Goal: Task Accomplishment & Management: Manage account settings

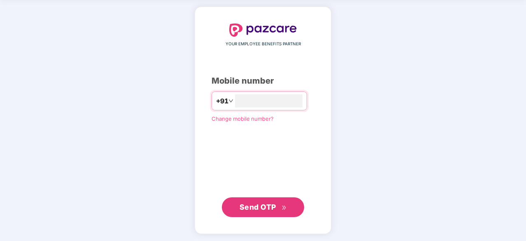
type input "**********"
click at [252, 205] on span "Send OTP" at bounding box center [257, 207] width 37 height 9
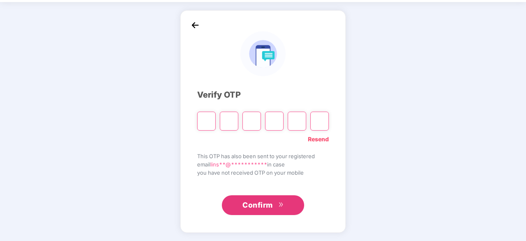
scroll to position [27, 0]
type input "*"
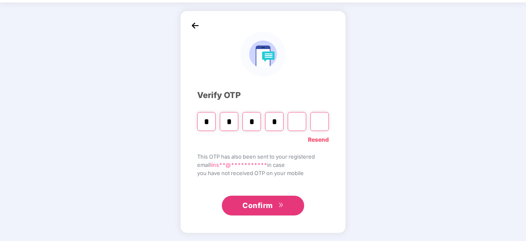
type input "*"
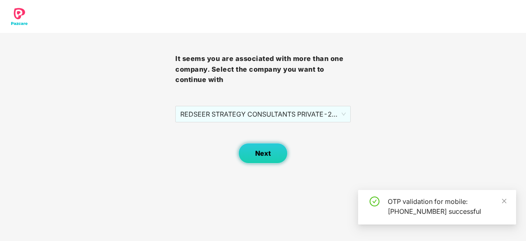
click at [270, 160] on button "Next" at bounding box center [262, 153] width 49 height 21
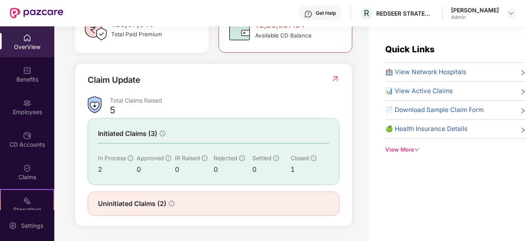
scroll to position [26, 0]
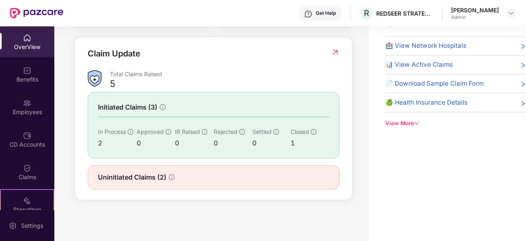
click at [21, 123] on div "OverView Benefits Employees CD Accounts Claims Stepathon New Challenge 1 Endors…" at bounding box center [27, 118] width 54 height 184
click at [23, 116] on div "Employees" at bounding box center [27, 106] width 54 height 31
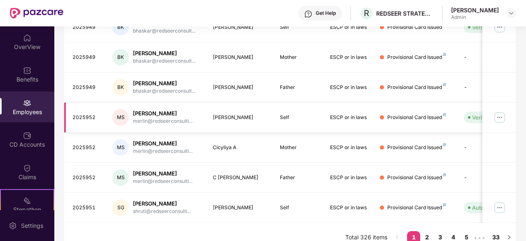
scroll to position [263, 0]
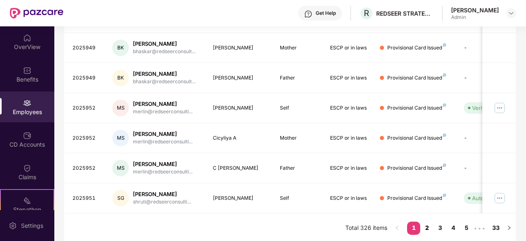
click at [426, 230] on link "2" at bounding box center [426, 227] width 13 height 12
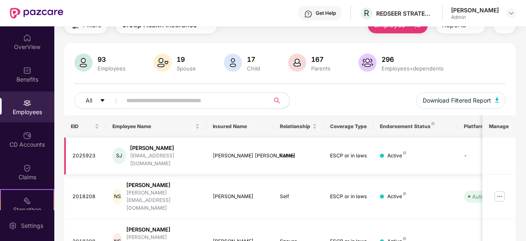
scroll to position [0, 0]
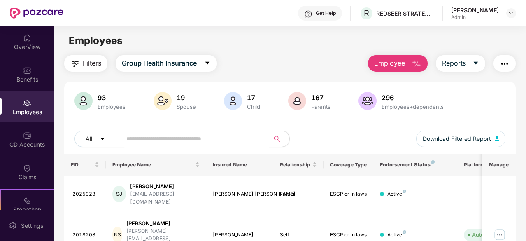
click at [158, 137] on input "text" at bounding box center [192, 139] width 132 height 12
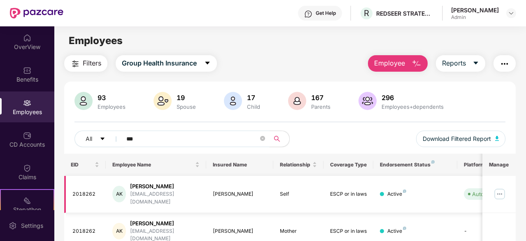
type input "***"
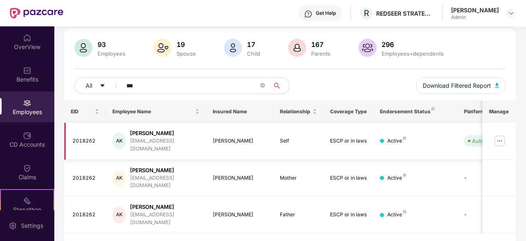
scroll to position [53, 0]
click at [501, 135] on img at bounding box center [499, 140] width 13 height 13
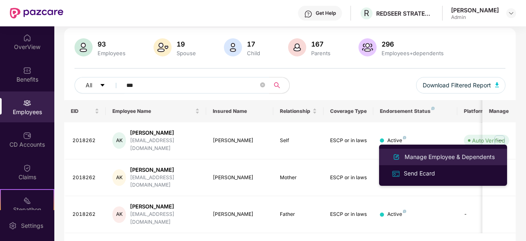
click at [426, 160] on div "Manage Employee & Dependents" at bounding box center [449, 156] width 93 height 9
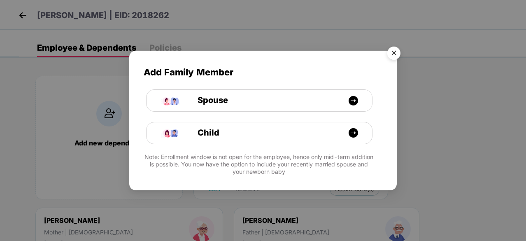
click at [397, 54] on img "Close" at bounding box center [393, 54] width 23 height 23
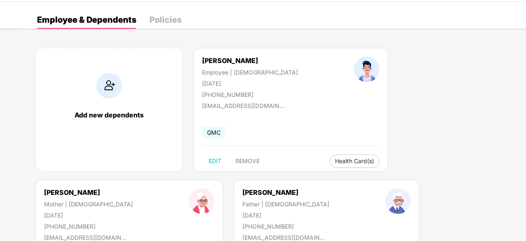
scroll to position [41, 0]
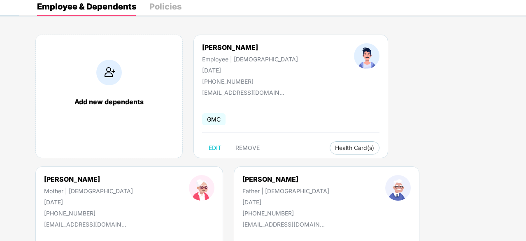
click at [160, 9] on div "Policies" at bounding box center [165, 6] width 32 height 8
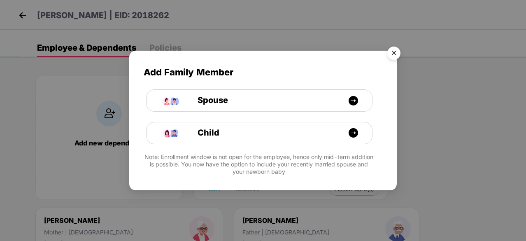
click at [393, 59] on img "Close" at bounding box center [393, 54] width 23 height 23
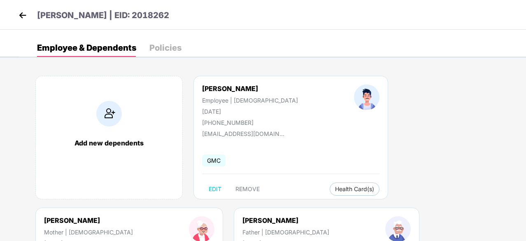
click at [163, 48] on div "Policies" at bounding box center [165, 48] width 32 height 8
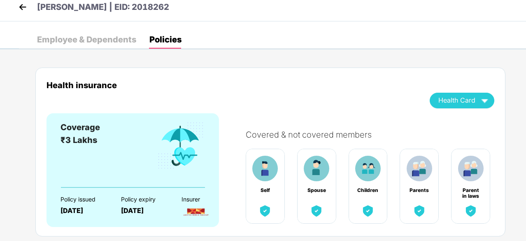
scroll to position [30, 0]
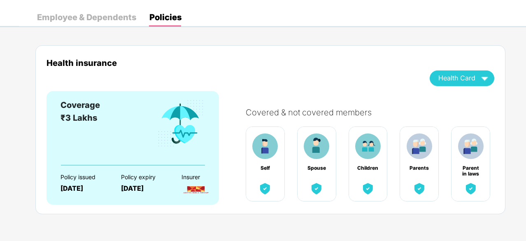
click at [88, 18] on div "Employee & Dependents" at bounding box center [86, 17] width 99 height 8
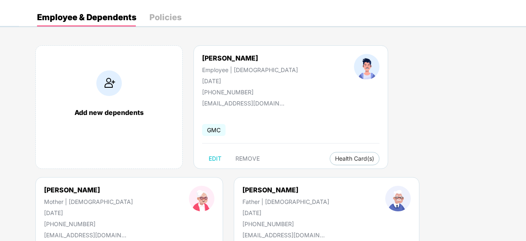
click at [177, 21] on div "Policies" at bounding box center [165, 17] width 32 height 8
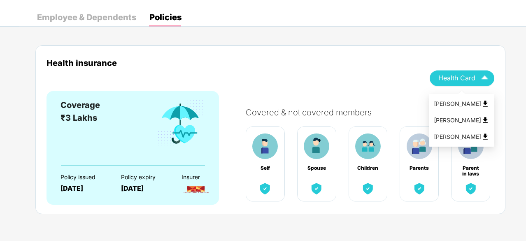
click at [467, 79] on span "Health Card" at bounding box center [456, 78] width 37 height 5
click at [452, 121] on div "[PERSON_NAME]" at bounding box center [462, 120] width 56 height 9
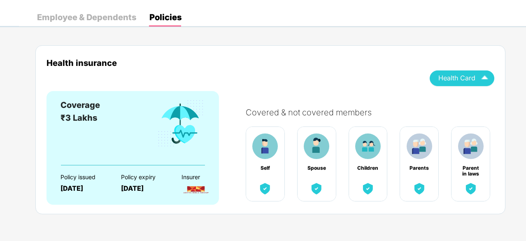
scroll to position [0, 0]
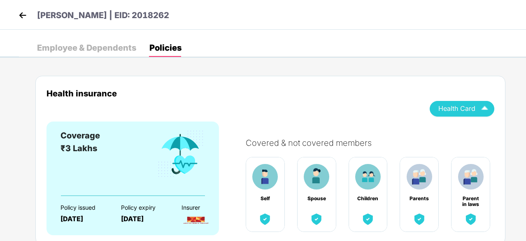
click at [90, 48] on div "Employee & Dependents" at bounding box center [86, 48] width 99 height 8
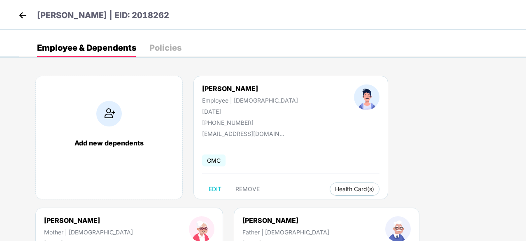
click at [261, 116] on div "Amitabh Kumar Employee | Male 17 Nov 1993 +919663604773" at bounding box center [250, 105] width 152 height 42
click at [218, 188] on span "EDIT" at bounding box center [215, 189] width 13 height 7
select select "****"
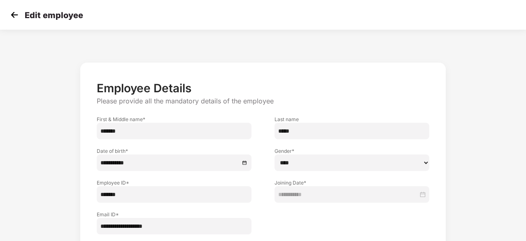
click at [11, 21] on img at bounding box center [14, 15] width 12 height 12
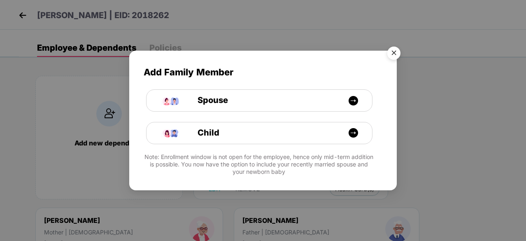
click at [389, 53] on img "Close" at bounding box center [393, 54] width 23 height 23
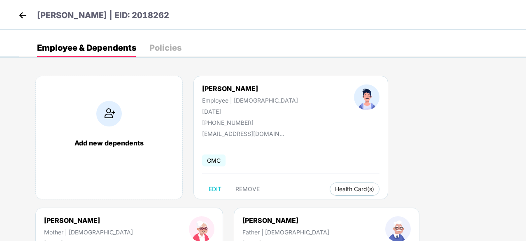
click at [160, 47] on div "Policies" at bounding box center [165, 48] width 32 height 8
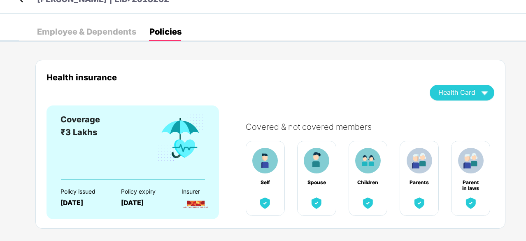
scroll to position [30, 0]
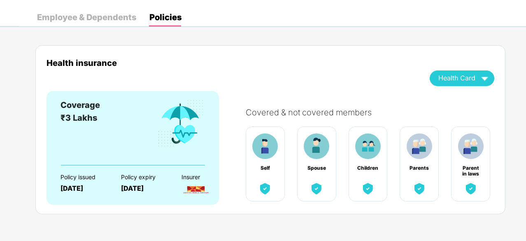
click at [195, 185] on img at bounding box center [195, 189] width 29 height 14
click at [464, 78] on span "Health Card" at bounding box center [456, 78] width 37 height 5
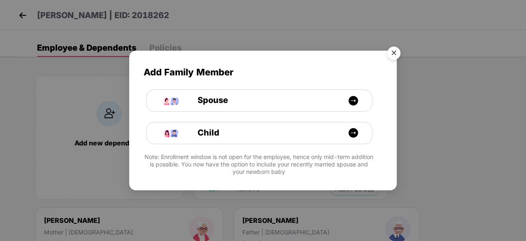
click at [393, 58] on img "Close" at bounding box center [393, 54] width 23 height 23
click at [392, 57] on img "Close" at bounding box center [393, 54] width 23 height 23
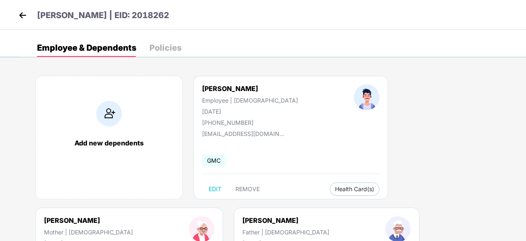
click at [155, 56] on div "Policies" at bounding box center [165, 48] width 32 height 18
